Goal: Navigation & Orientation: Find specific page/section

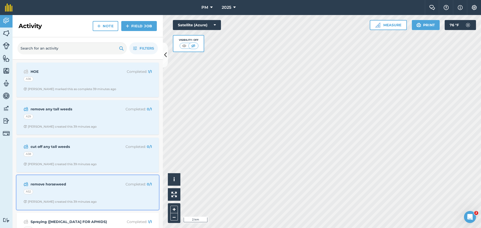
click at [68, 192] on div "A52" at bounding box center [88, 192] width 128 height 7
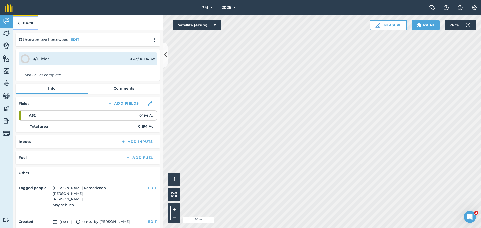
click at [26, 24] on link "Back" at bounding box center [26, 22] width 26 height 15
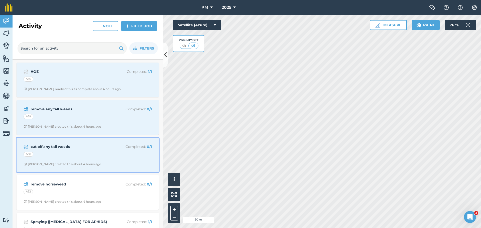
click at [75, 157] on div "A38" at bounding box center [88, 155] width 128 height 7
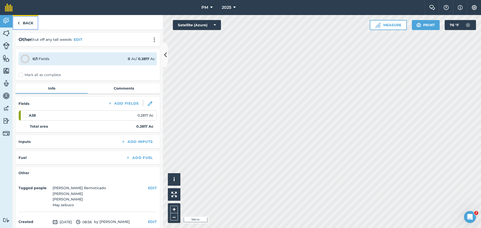
click at [27, 23] on link "Back" at bounding box center [26, 22] width 26 height 15
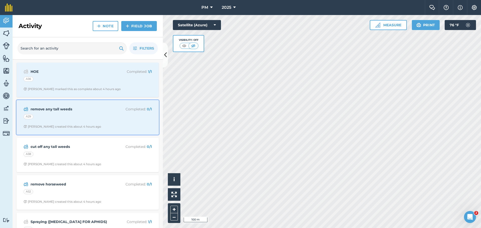
click at [73, 119] on div "A29" at bounding box center [88, 117] width 128 height 7
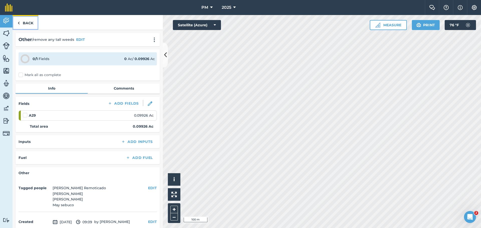
click at [32, 22] on link "Back" at bounding box center [26, 22] width 26 height 15
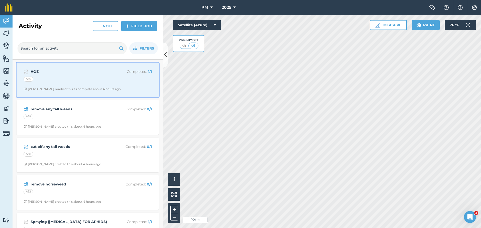
click at [66, 80] on div "A36" at bounding box center [88, 80] width 128 height 7
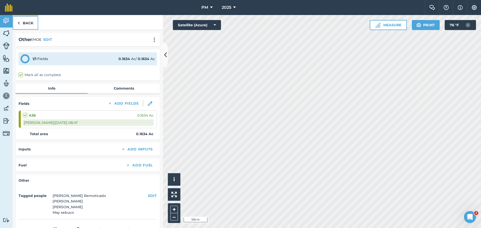
click at [23, 23] on link "Back" at bounding box center [26, 22] width 26 height 15
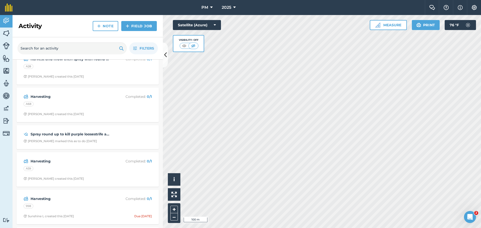
scroll to position [451, 0]
